Goal: Information Seeking & Learning: Learn about a topic

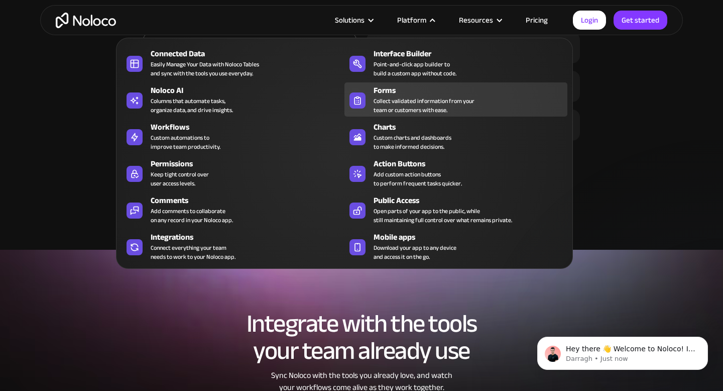
click at [419, 101] on div "Collect validated information from your team or customers with ease." at bounding box center [424, 105] width 101 height 18
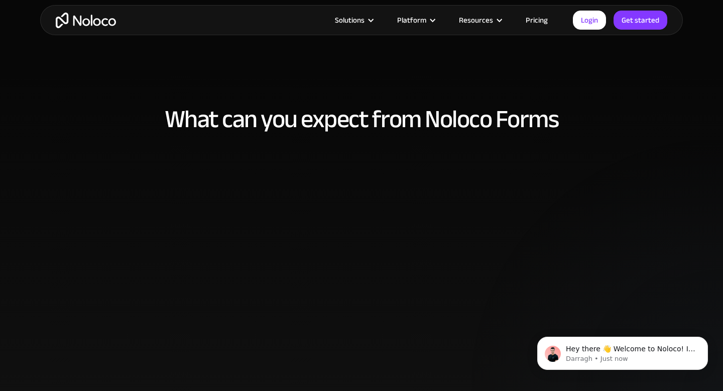
scroll to position [631, 0]
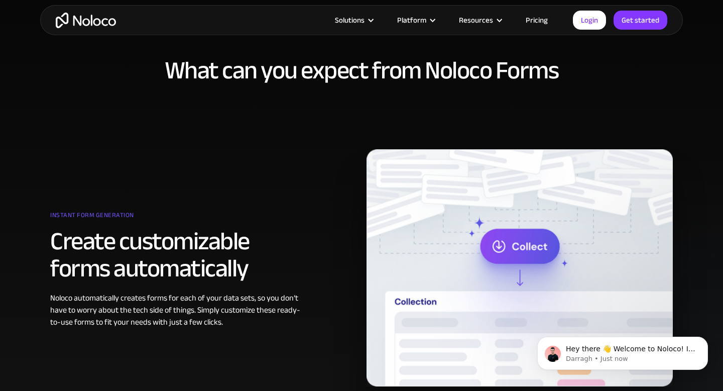
click at [541, 17] on link "Pricing" at bounding box center [536, 20] width 47 height 13
